Goal: Task Accomplishment & Management: Manage account settings

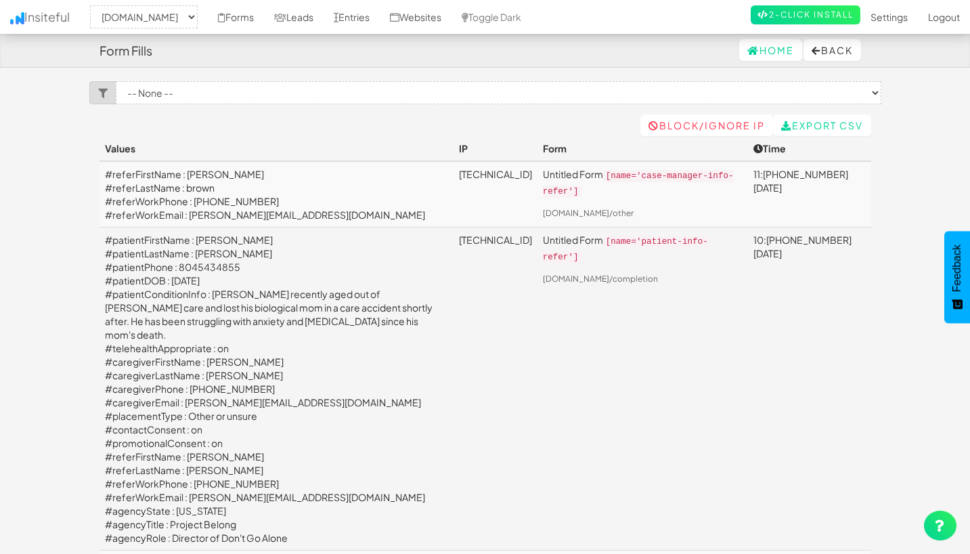
select select "2385"
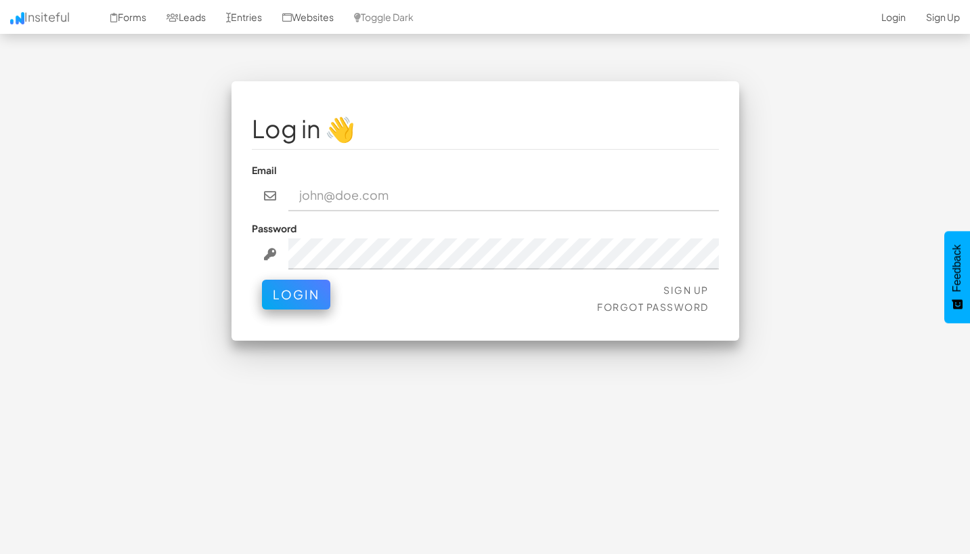
click at [369, 201] on input "email" at bounding box center [503, 195] width 431 height 31
type input "admin@herenow.health"
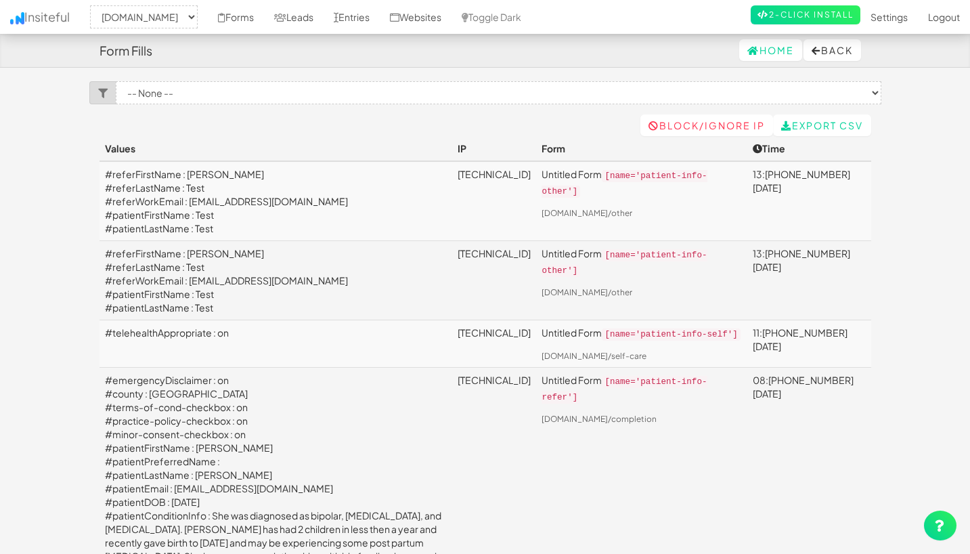
select select "2385"
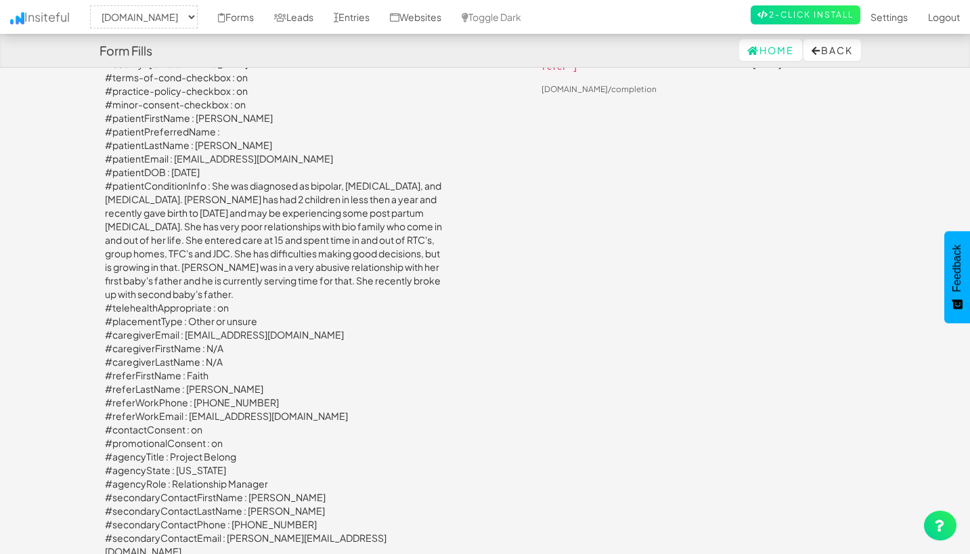
scroll to position [314, 0]
